Goal: Transaction & Acquisition: Purchase product/service

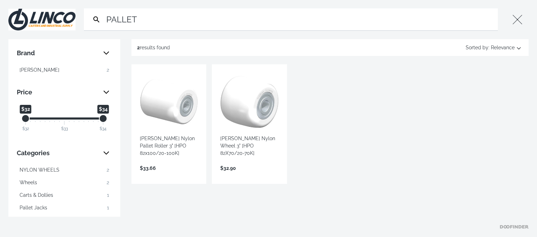
click at [518, 19] on button "Close" at bounding box center [517, 19] width 22 height 22
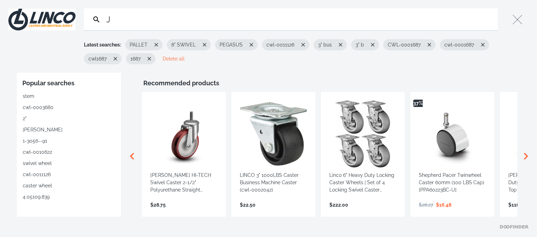
type input "JA"
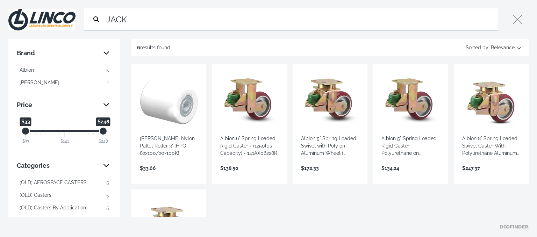
click at [194, 22] on input "JACK" at bounding box center [300, 19] width 390 height 22
drag, startPoint x: 178, startPoint y: 19, endPoint x: 94, endPoint y: 19, distance: 83.6
click at [105, 19] on input "JACK" at bounding box center [300, 19] width 390 height 22
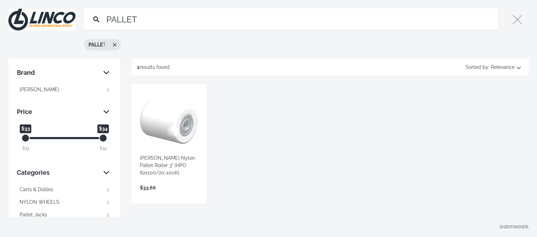
type input "PALLET"
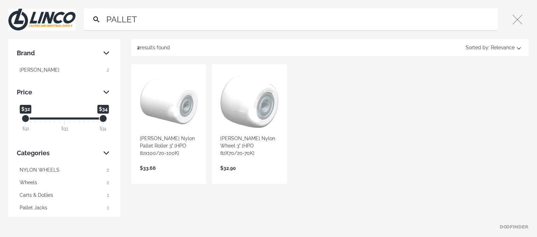
click at [39, 14] on img at bounding box center [41, 20] width 67 height 22
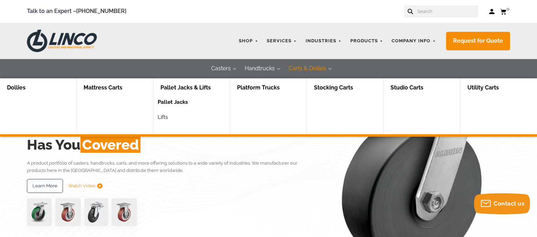
click at [169, 104] on link "Pallet Jacks" at bounding box center [173, 104] width 30 height 15
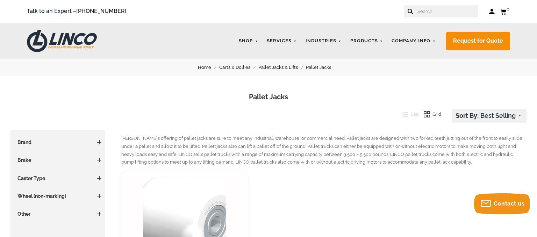
click at [278, 66] on link "Pallet Jacks & Lifts" at bounding box center [282, 68] width 48 height 8
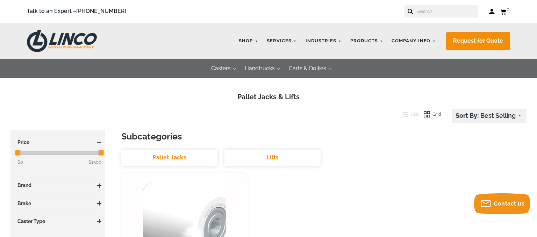
click at [63, 36] on img at bounding box center [62, 41] width 70 height 22
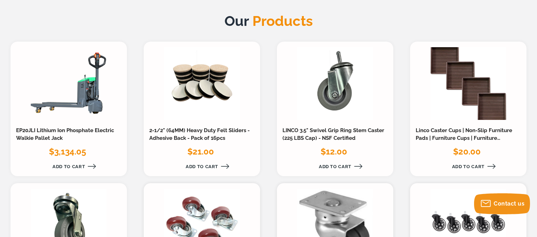
scroll to position [664, 0]
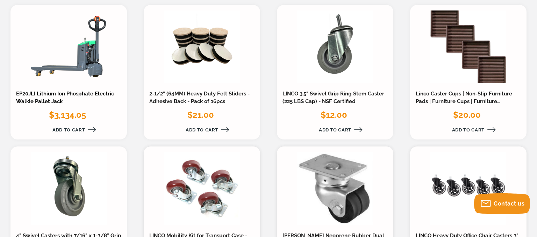
click at [66, 91] on link "EP20JLI Lithium Ion Phosphate Electric Walkie Pallet Jack" at bounding box center [65, 98] width 98 height 14
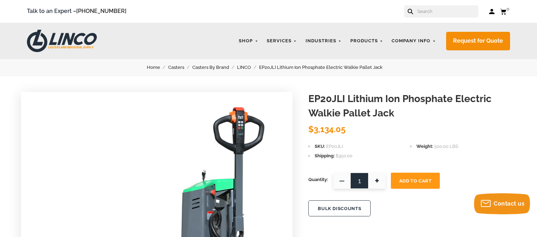
click at [241, 67] on link "LINCO" at bounding box center [248, 68] width 22 height 8
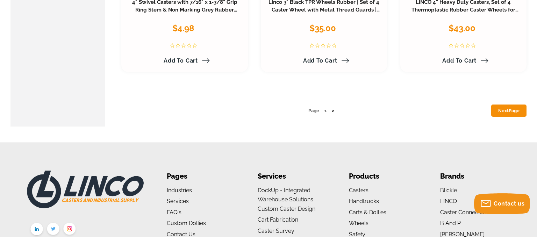
scroll to position [3582, 0]
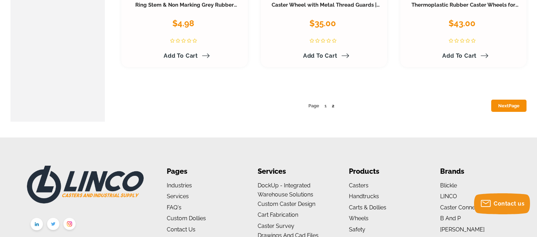
click at [497, 107] on link "Next Page" at bounding box center [508, 106] width 35 height 12
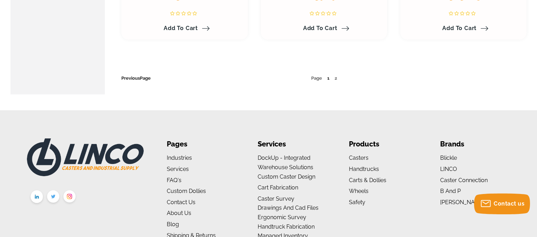
scroll to position [1846, 0]
